Goal: Check status: Check status

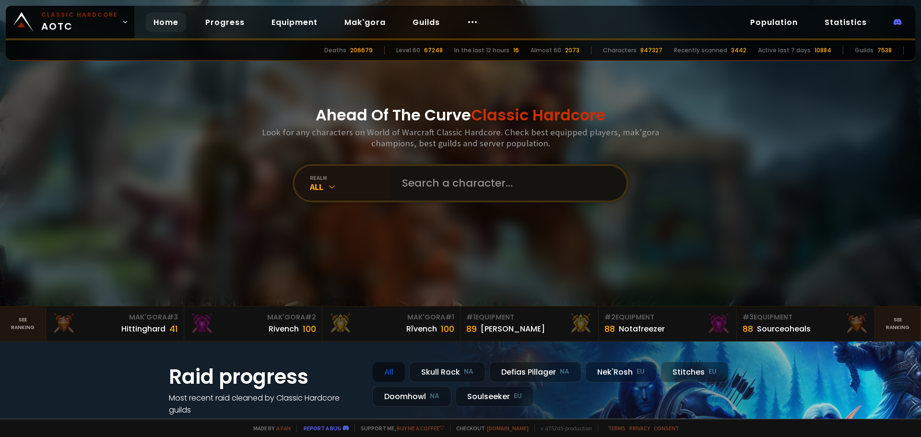
click at [417, 180] on input "text" at bounding box center [505, 183] width 219 height 35
type input "gulash"
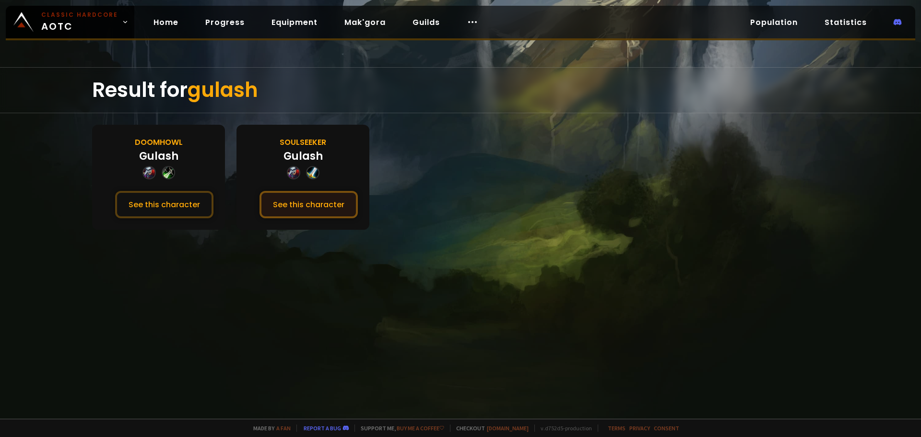
click at [301, 208] on button "See this character" at bounding box center [308, 204] width 98 height 27
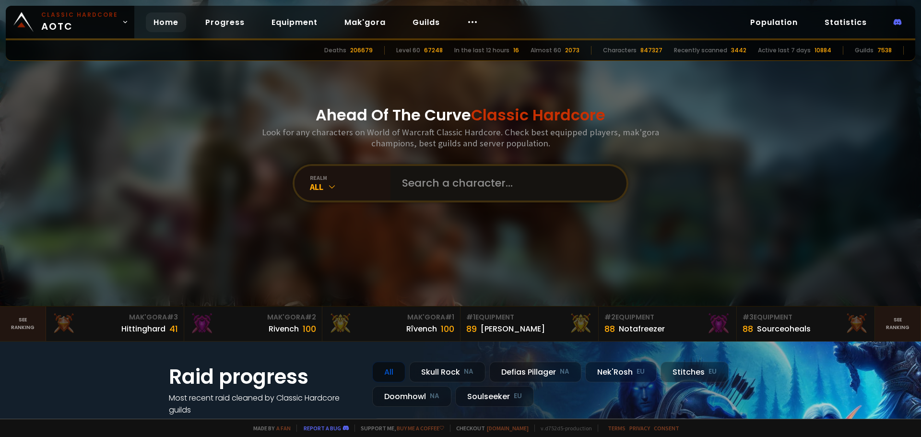
click at [417, 177] on input "text" at bounding box center [505, 183] width 219 height 35
type input "insatsstyrka"
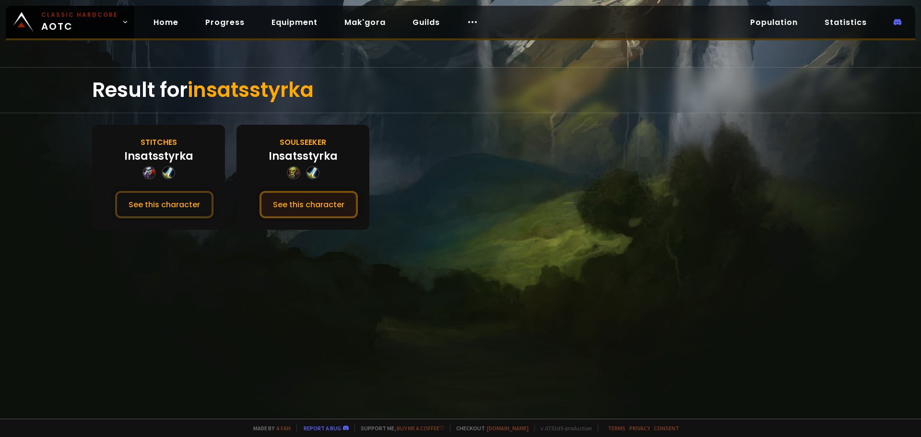
click at [311, 202] on button "See this character" at bounding box center [308, 204] width 98 height 27
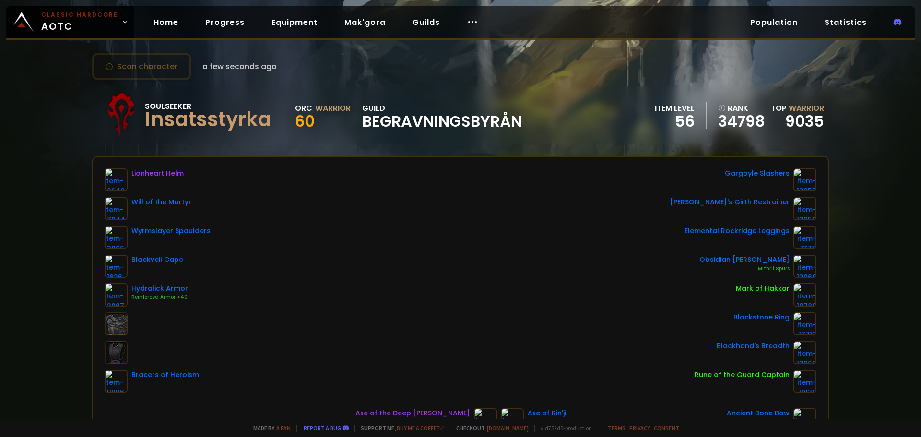
scroll to position [48, 0]
